Goal: Task Accomplishment & Management: Complete application form

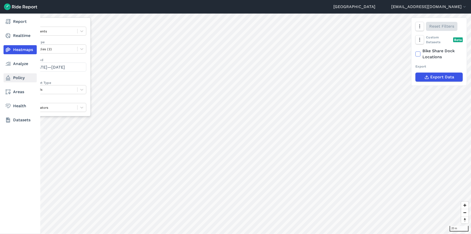
drag, startPoint x: 14, startPoint y: 61, endPoint x: 15, endPoint y: 77, distance: 15.9
click at [14, 61] on link "Analyze" at bounding box center [20, 63] width 33 height 9
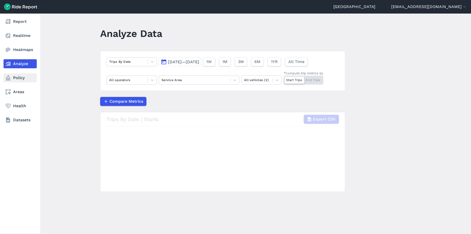
click at [15, 77] on link "Policy" at bounding box center [20, 77] width 33 height 9
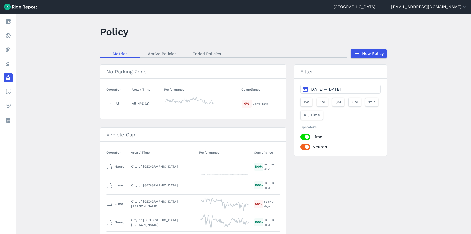
scroll to position [2, 0]
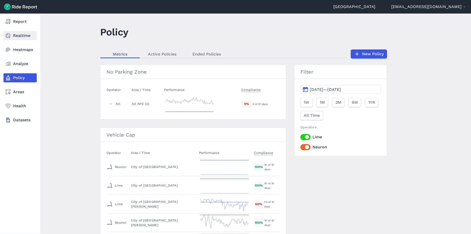
click at [21, 34] on link "Realtime" at bounding box center [20, 35] width 33 height 9
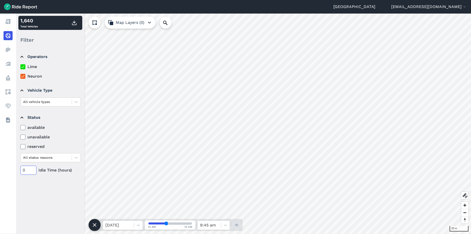
click at [24, 170] on input "0" at bounding box center [28, 170] width 16 height 9
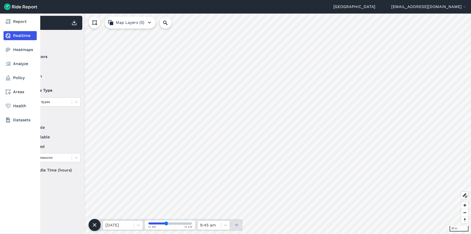
drag, startPoint x: 26, startPoint y: 170, endPoint x: 4, endPoint y: 169, distance: 21.4
click at [4, 169] on div "Report Realtime Heatmaps Analyze Policy Areas Health Datasets 20 m 1,640 Total …" at bounding box center [235, 124] width 471 height 221
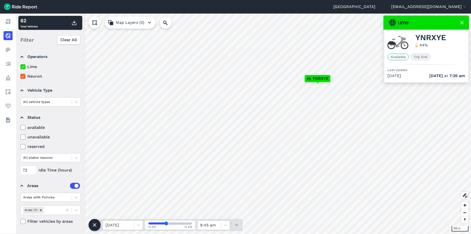
click at [462, 22] on icon at bounding box center [462, 23] width 6 height 6
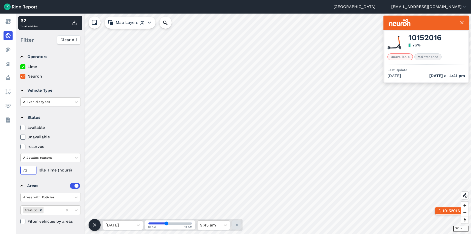
drag, startPoint x: 27, startPoint y: 171, endPoint x: 16, endPoint y: 170, distance: 10.9
click at [16, 170] on div "Operators Lime Neuron Vehicle Type All vehicle types Status available unavailab…" at bounding box center [50, 141] width 68 height 186
type input "120"
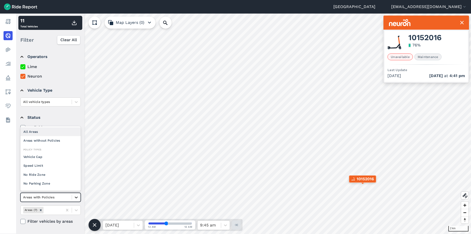
click at [78, 197] on icon at bounding box center [76, 197] width 5 height 5
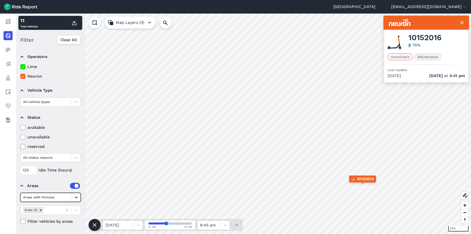
click at [78, 197] on icon at bounding box center [76, 197] width 5 height 5
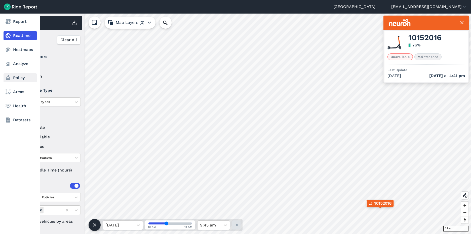
click at [20, 81] on link "Policy" at bounding box center [20, 77] width 33 height 9
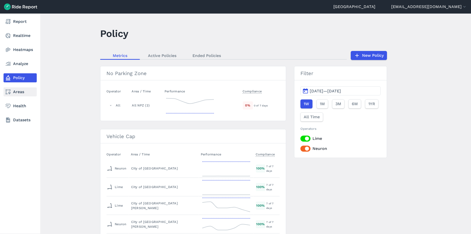
click at [18, 92] on link "Areas" at bounding box center [20, 92] width 33 height 9
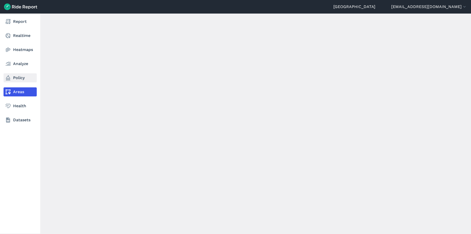
click at [22, 78] on link "Policy" at bounding box center [20, 77] width 33 height 9
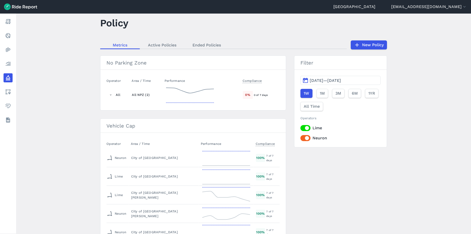
scroll to position [11, 0]
click at [355, 43] on icon at bounding box center [357, 45] width 6 height 6
